Goal: Communication & Community: Ask a question

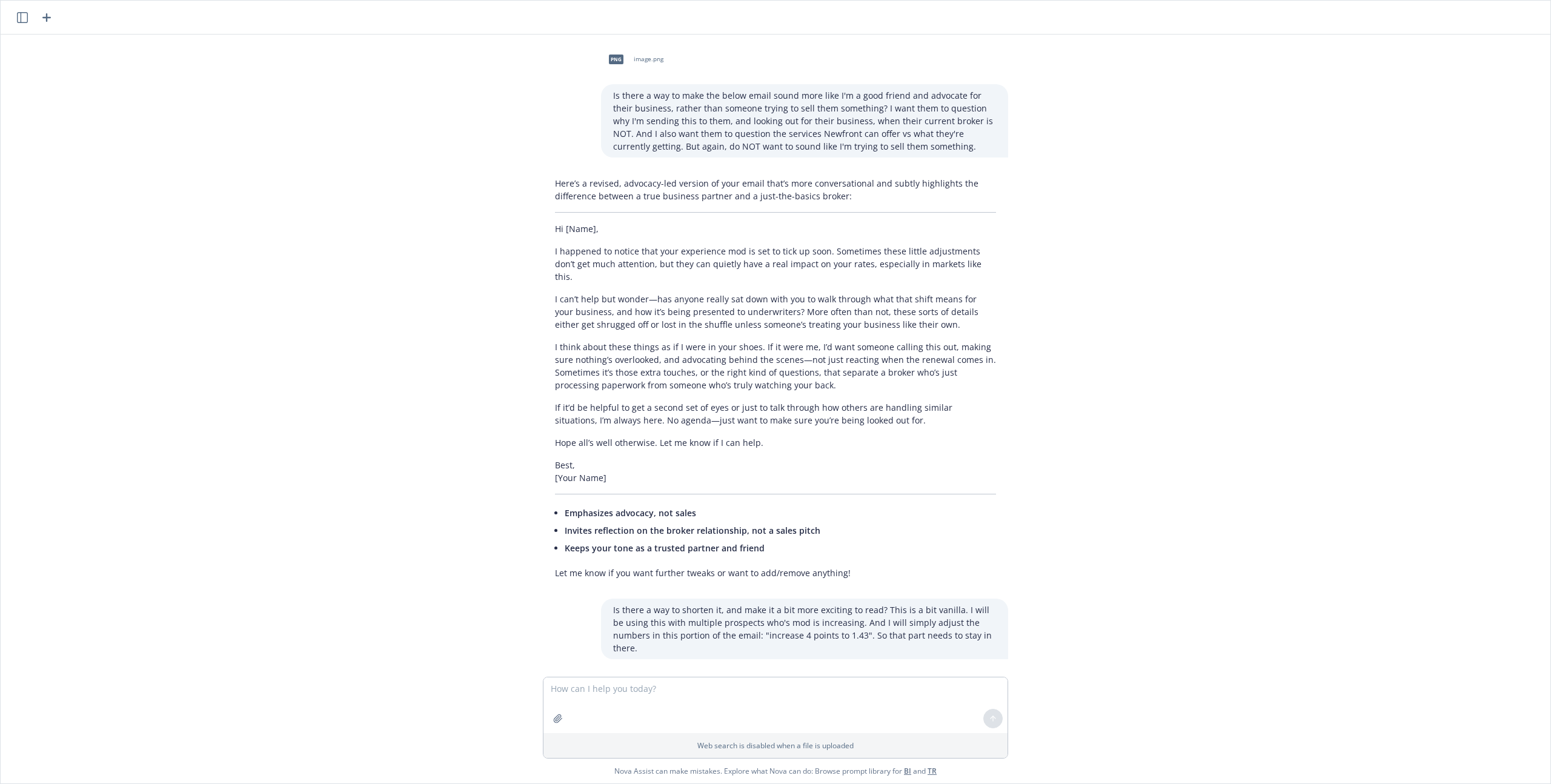
scroll to position [1637, 0]
